Goal: Use online tool/utility: Utilize a website feature to perform a specific function

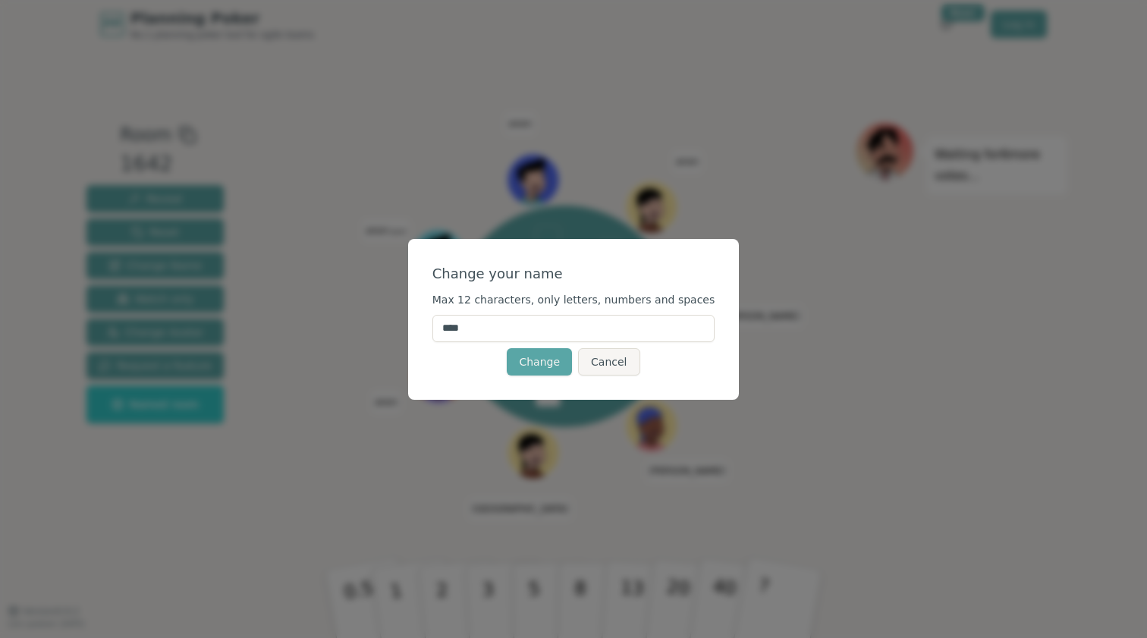
click at [514, 322] on input "****" at bounding box center [573, 328] width 283 height 27
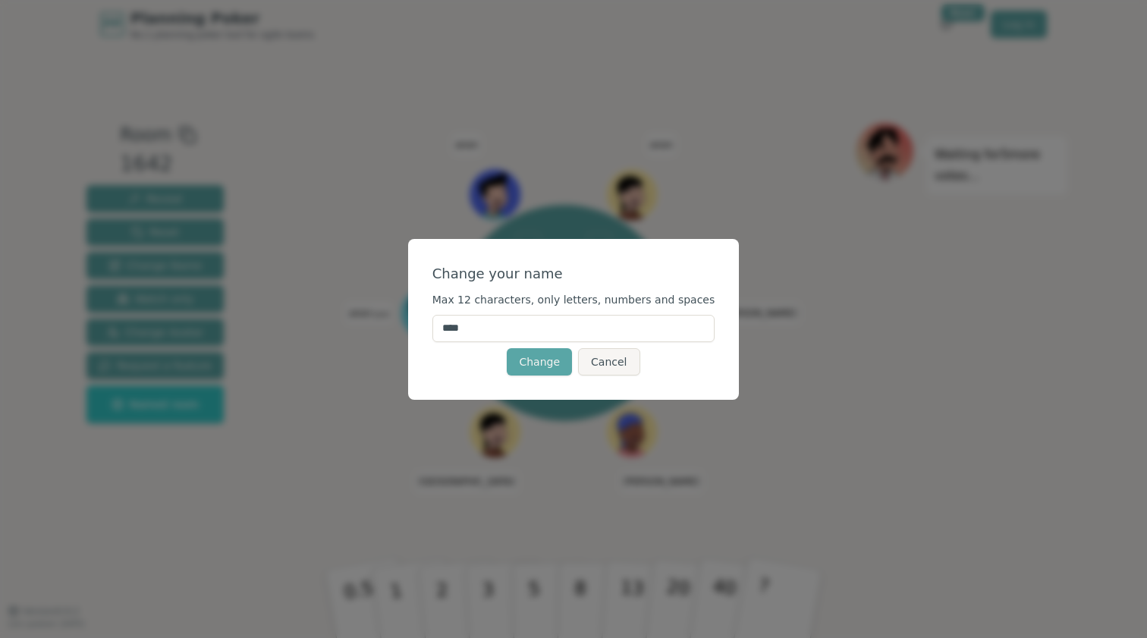
click at [514, 322] on input "****" at bounding box center [573, 328] width 283 height 27
type input "******"
drag, startPoint x: 495, startPoint y: 351, endPoint x: 548, endPoint y: 367, distance: 55.4
click at [548, 367] on button "Change" at bounding box center [539, 361] width 65 height 27
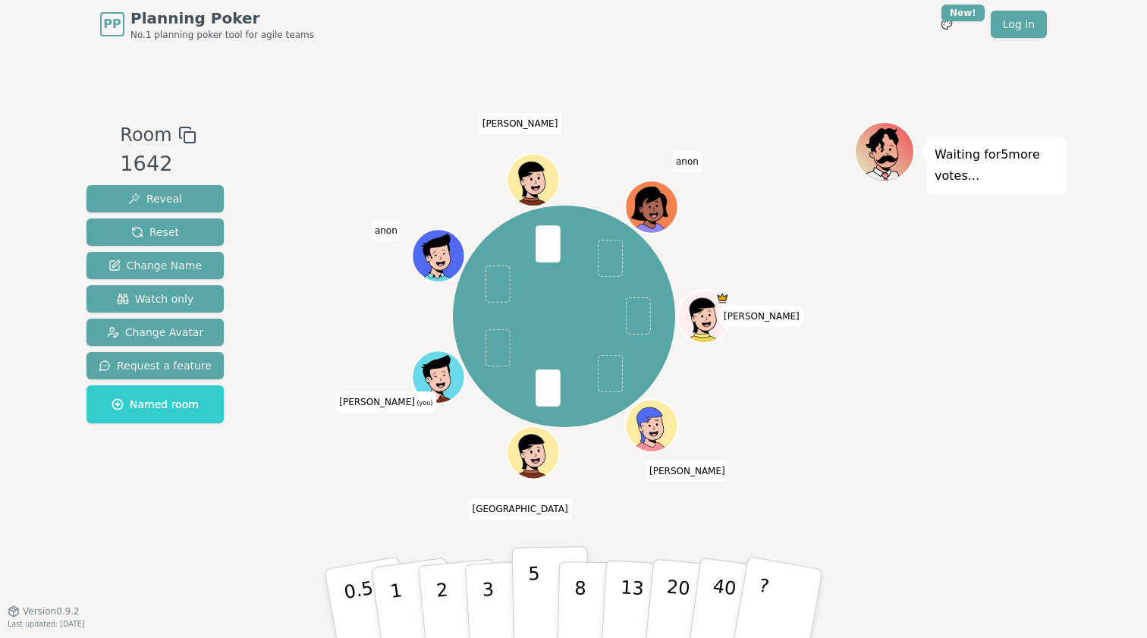
click at [532, 589] on button "5" at bounding box center [551, 603] width 78 height 115
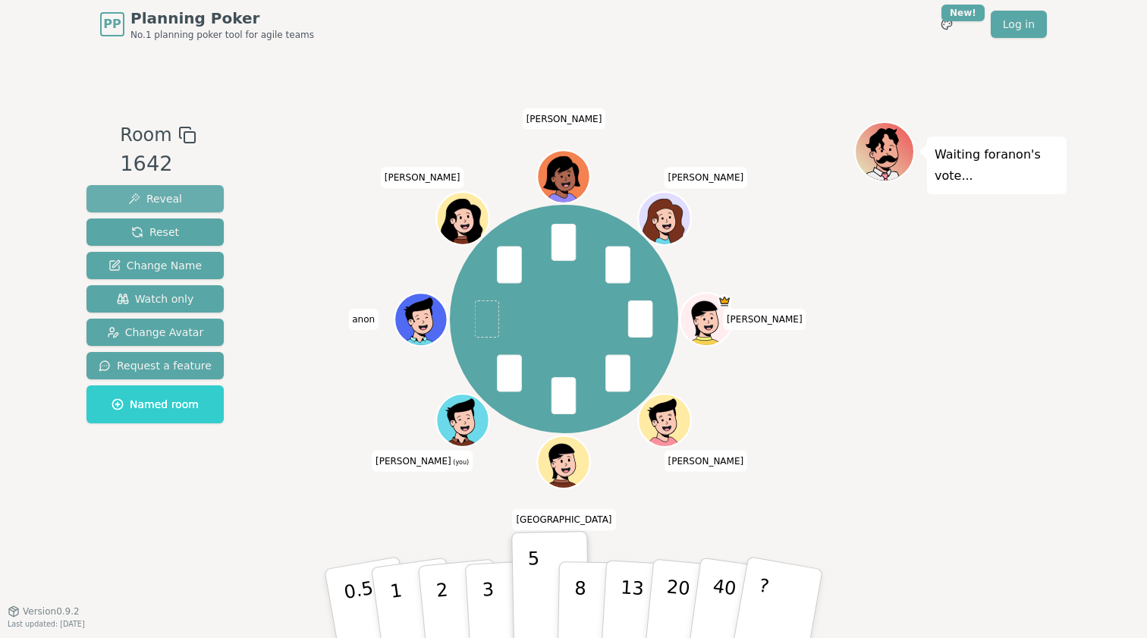
click at [174, 193] on span "Reveal" at bounding box center [155, 198] width 54 height 15
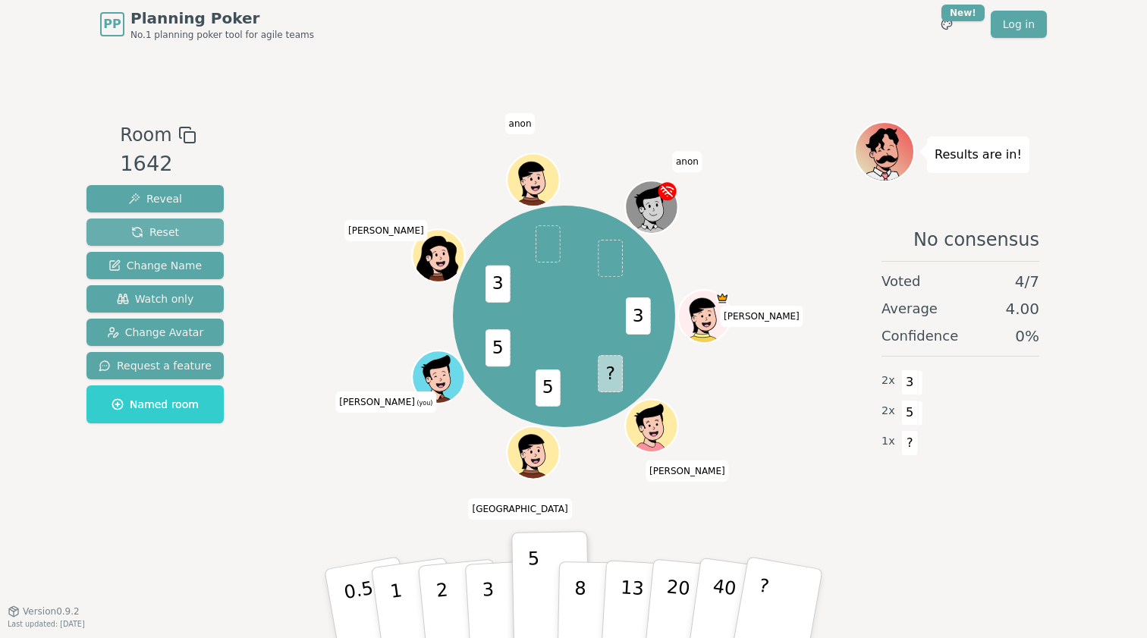
click at [185, 231] on button "Reset" at bounding box center [154, 231] width 137 height 27
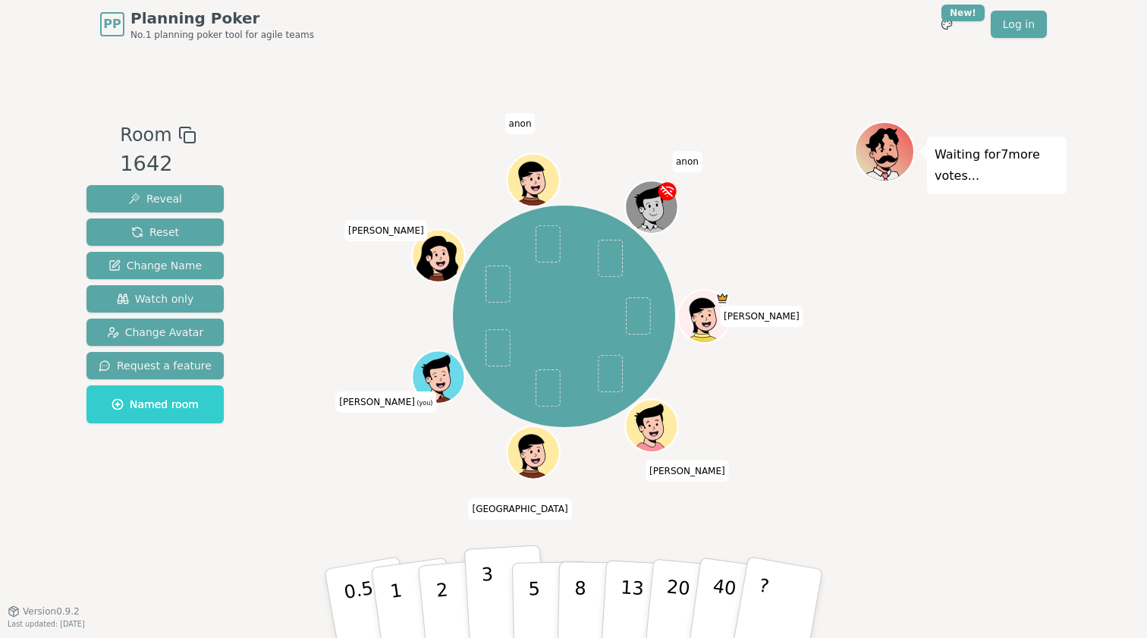
click at [468, 613] on button "3" at bounding box center [505, 604] width 83 height 118
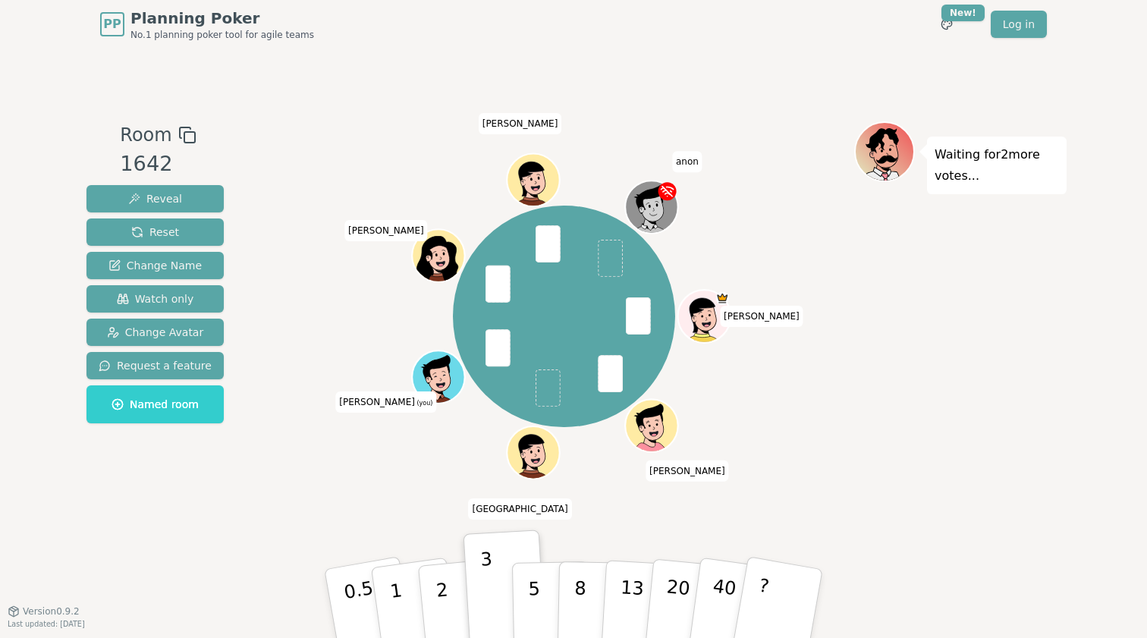
click at [239, 246] on div "Room 1642 Reveal Reset Change Name Watch only Change Avatar Request a feature N…" at bounding box center [573, 329] width 986 height 417
click at [160, 199] on span "Reveal" at bounding box center [155, 198] width 54 height 15
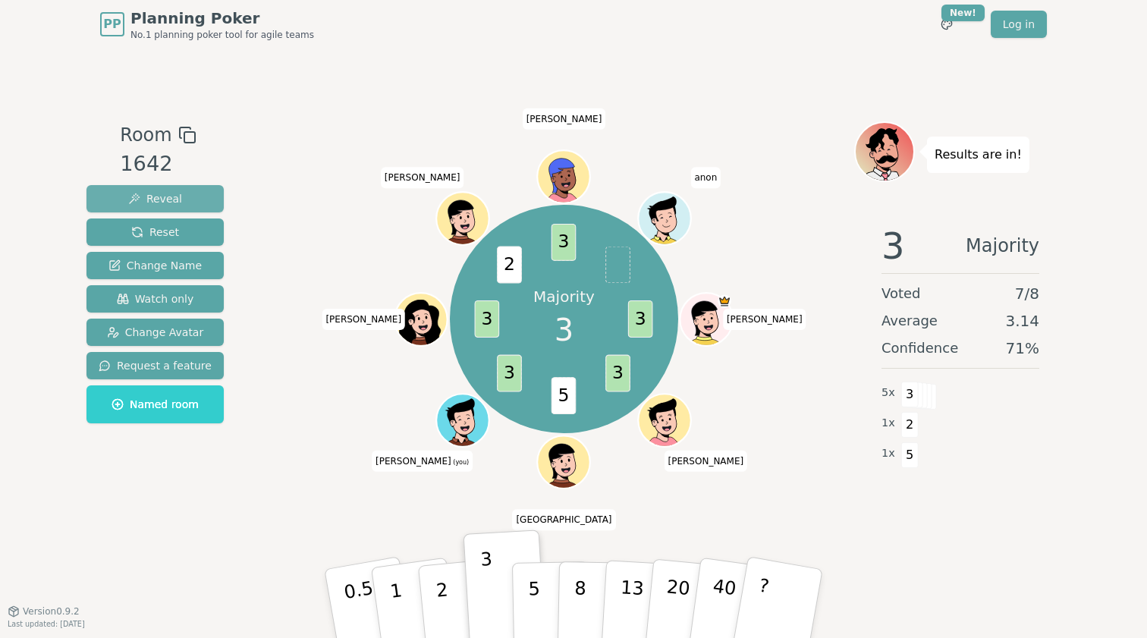
click at [140, 191] on span "Reveal" at bounding box center [155, 198] width 54 height 15
click at [189, 202] on button "Reveal" at bounding box center [154, 198] width 137 height 27
click at [178, 240] on button "Reset" at bounding box center [154, 231] width 137 height 27
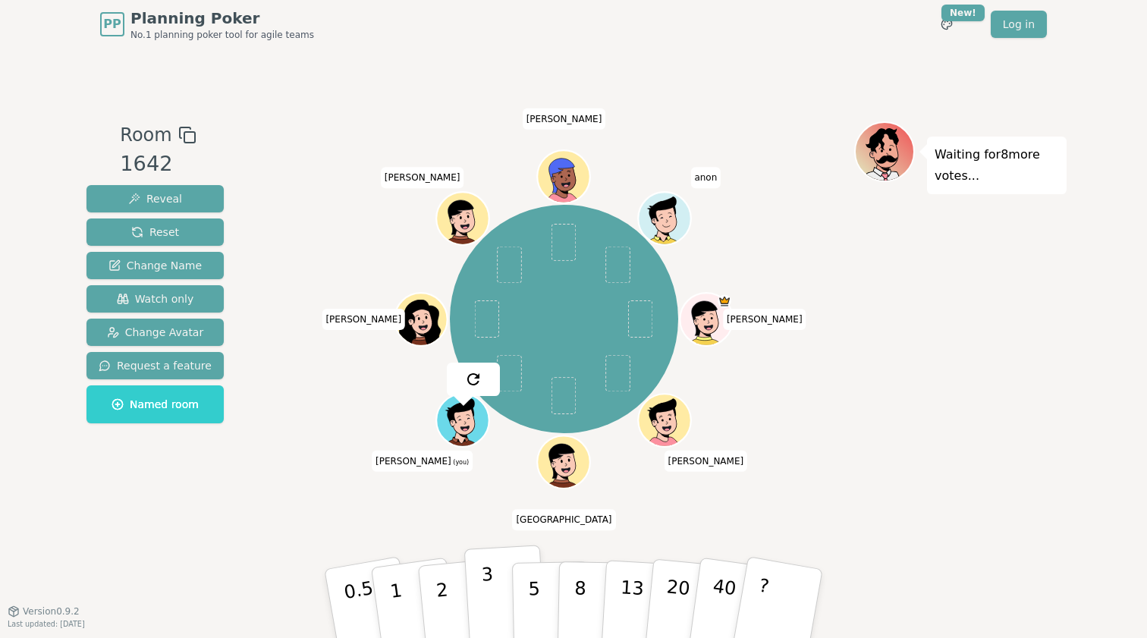
click at [491, 599] on button "3" at bounding box center [505, 604] width 83 height 118
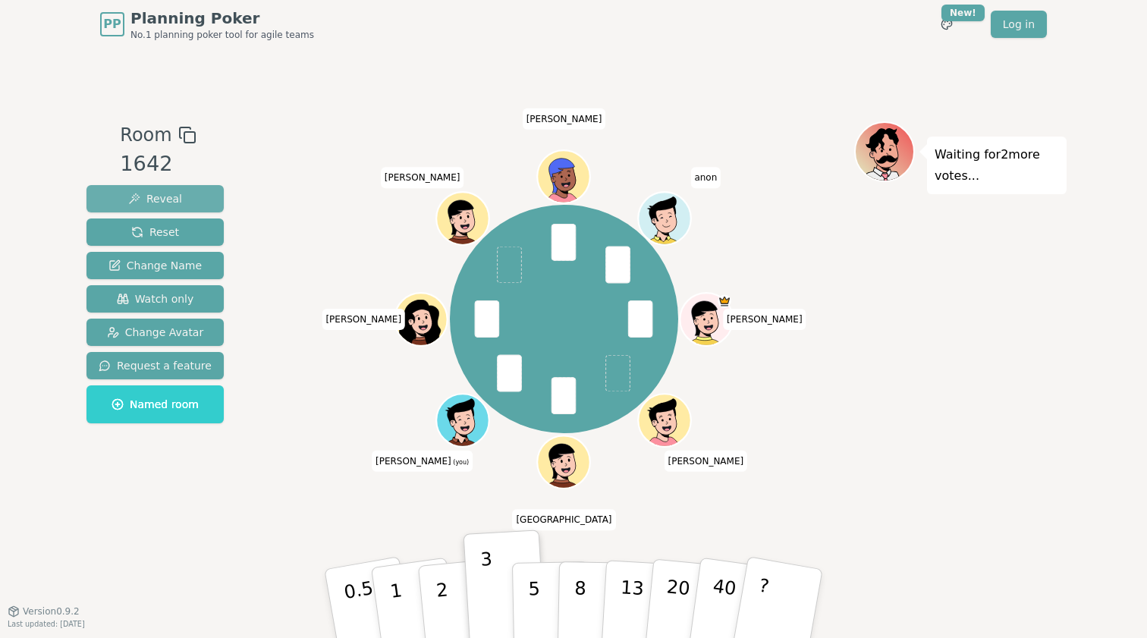
click at [177, 198] on span "Reveal" at bounding box center [155, 198] width 54 height 15
